Goal: Task Accomplishment & Management: Manage account settings

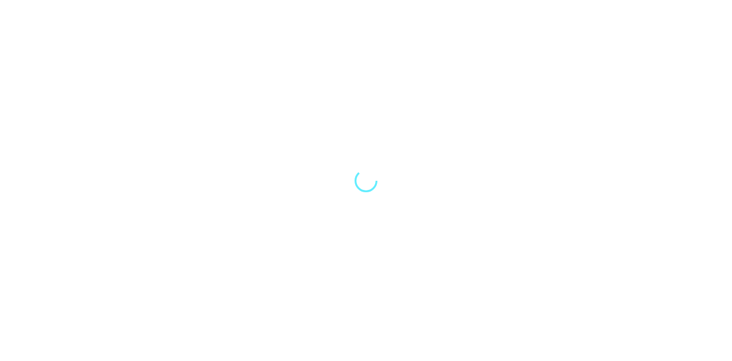
select select "Song"
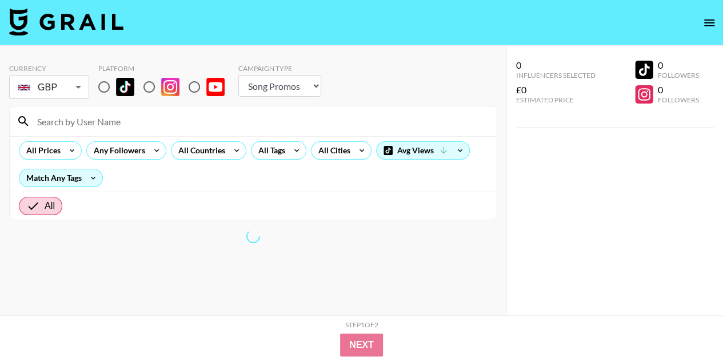
click at [714, 23] on icon "open drawer" at bounding box center [709, 23] width 14 height 14
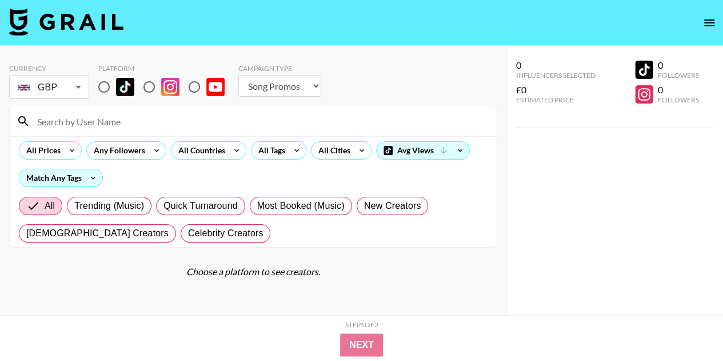
click at [709, 19] on icon "open drawer" at bounding box center [709, 22] width 10 height 7
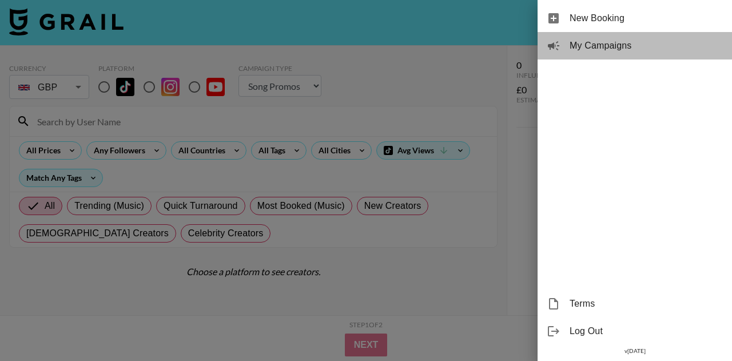
click at [604, 50] on span "My Campaigns" at bounding box center [645, 46] width 153 height 14
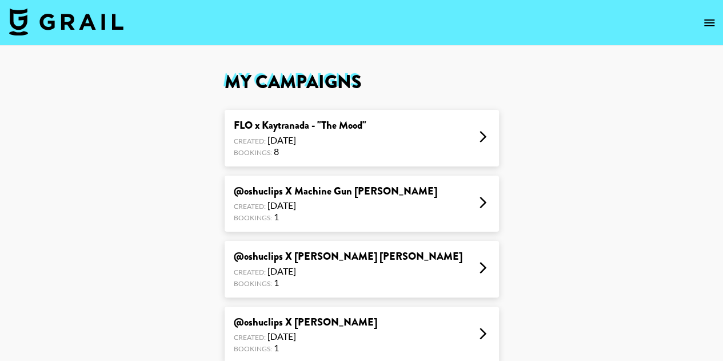
click at [392, 138] on div "FLO x Kaytranada - "The Mood" Created: [DATE] Bookings: 8" at bounding box center [362, 138] width 274 height 57
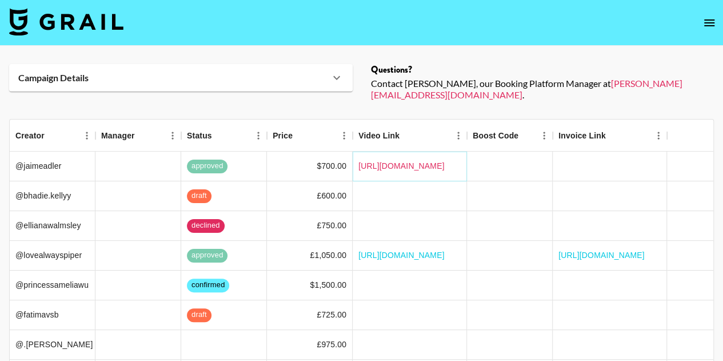
click at [423, 160] on link "[URL][DOMAIN_NAME]" at bounding box center [401, 165] width 86 height 11
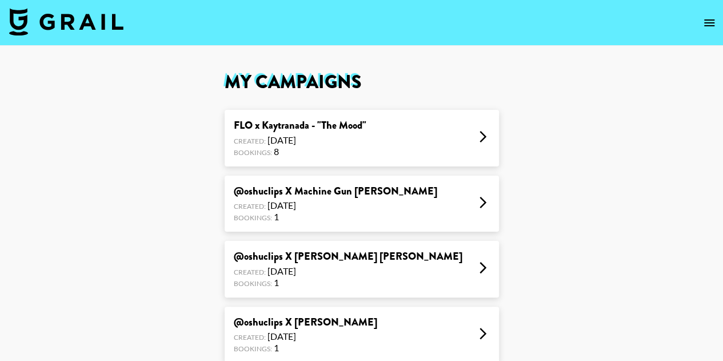
click at [317, 127] on div "FLO x Kaytranada - "The Mood"" at bounding box center [300, 125] width 133 height 13
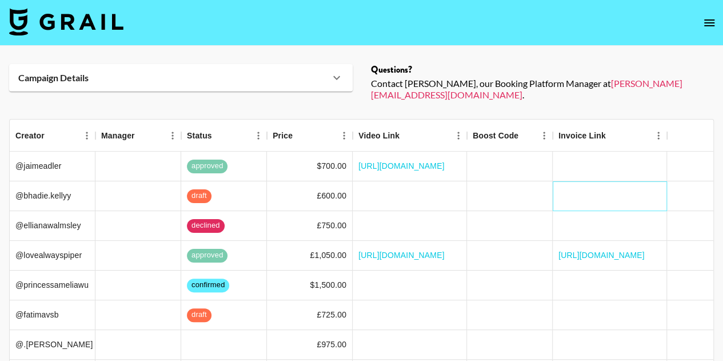
click at [648, 185] on div at bounding box center [610, 196] width 114 height 30
click at [406, 249] on link "[URL][DOMAIN_NAME]" at bounding box center [401, 254] width 86 height 11
click at [410, 249] on link "[URL][DOMAIN_NAME]" at bounding box center [401, 254] width 86 height 11
click at [429, 249] on link "[URL][DOMAIN_NAME]" at bounding box center [401, 254] width 86 height 11
